Goal: Transaction & Acquisition: Purchase product/service

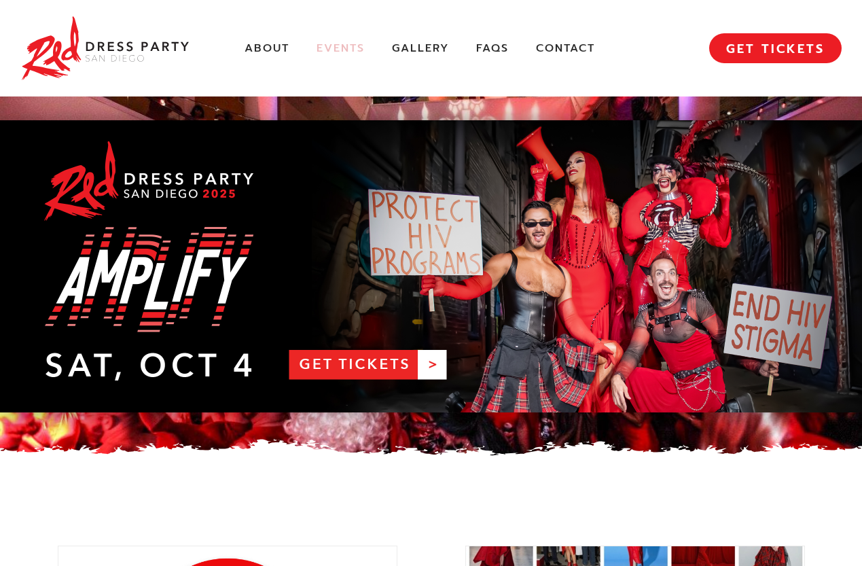
click at [331, 45] on link "Events" at bounding box center [341, 48] width 48 height 14
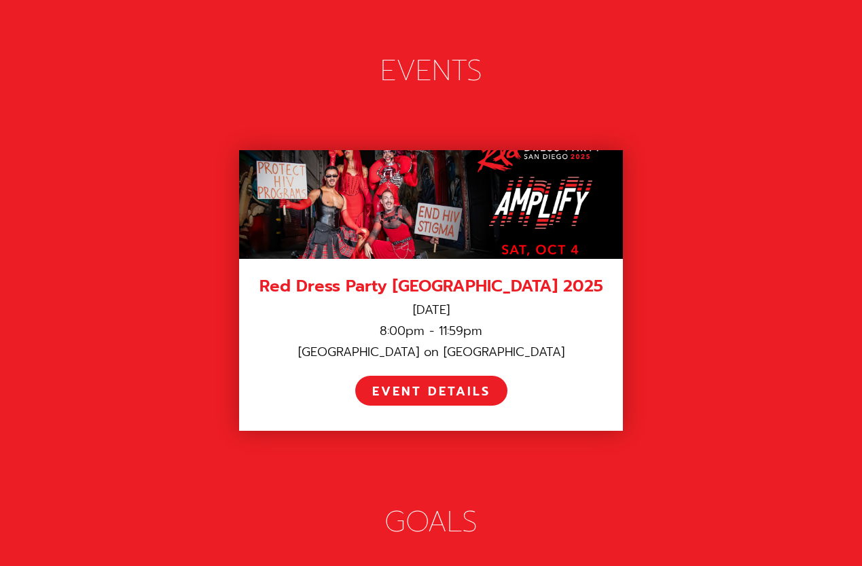
scroll to position [1877, 0]
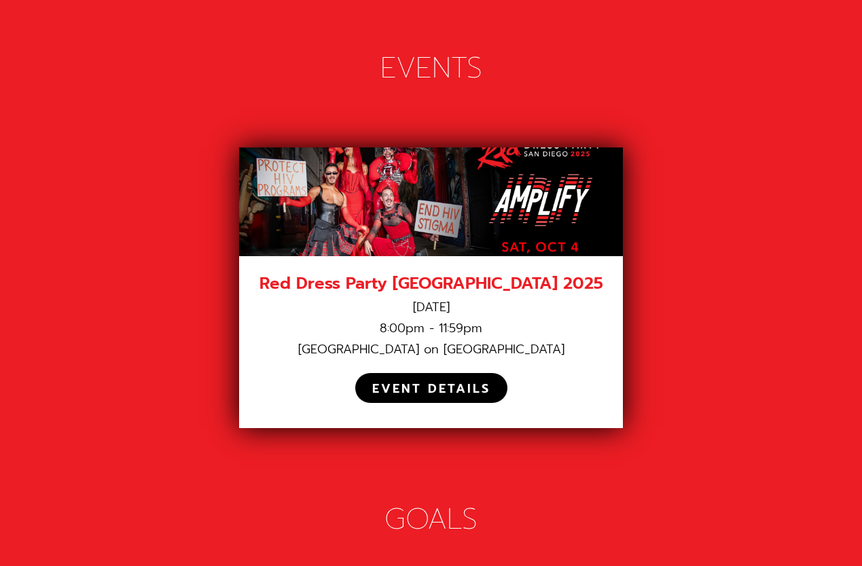
click at [414, 381] on div "EVENT DETAILS" at bounding box center [431, 389] width 118 height 16
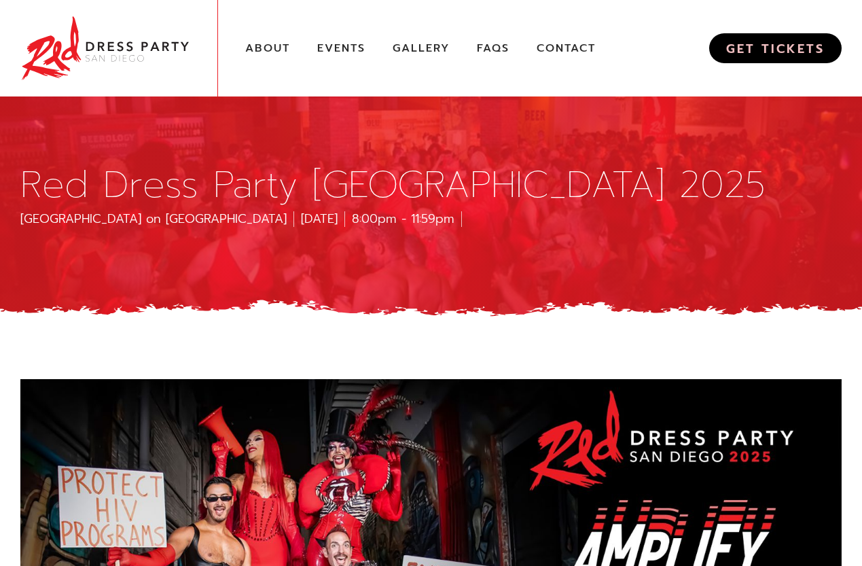
click at [811, 43] on link "GET TICKETS" at bounding box center [775, 48] width 132 height 30
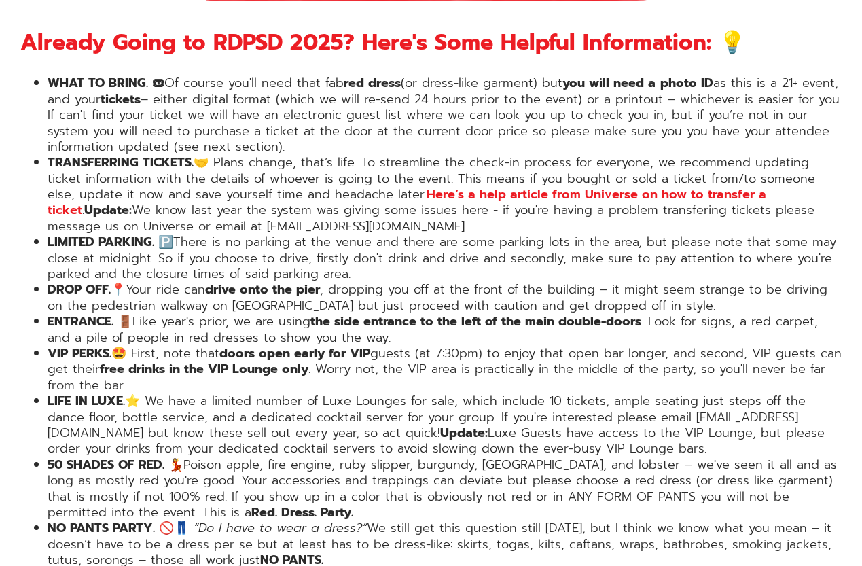
scroll to position [1888, 0]
